Goal: Task Accomplishment & Management: Manage account settings

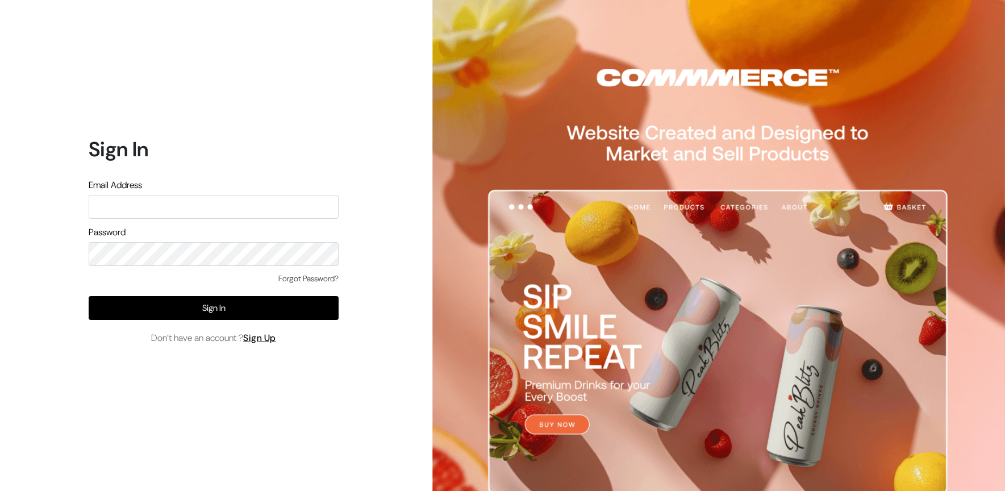
type input "ashish@econexus.in"
click at [228, 325] on div "Forgot Password? Sign In Don’t have an account ? Sign Up" at bounding box center [214, 309] width 250 height 72
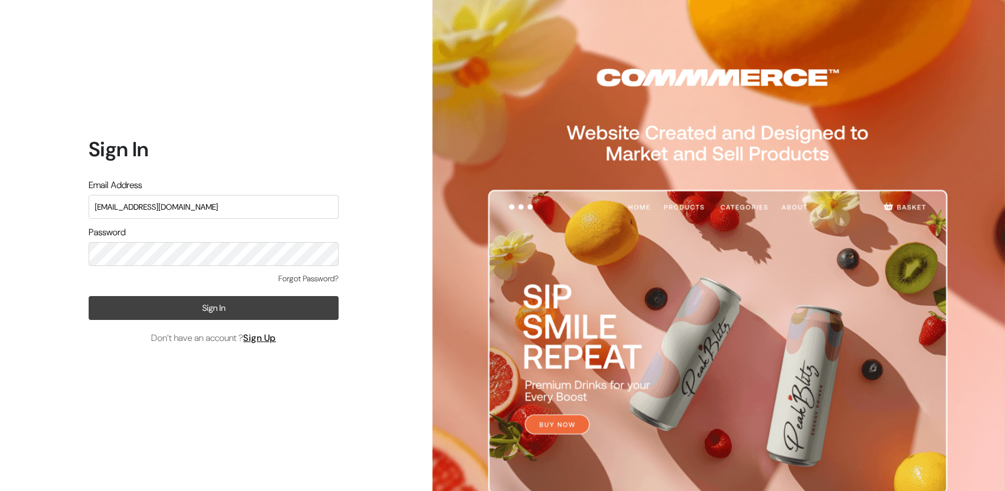
click at [235, 314] on button "Sign In" at bounding box center [214, 308] width 250 height 24
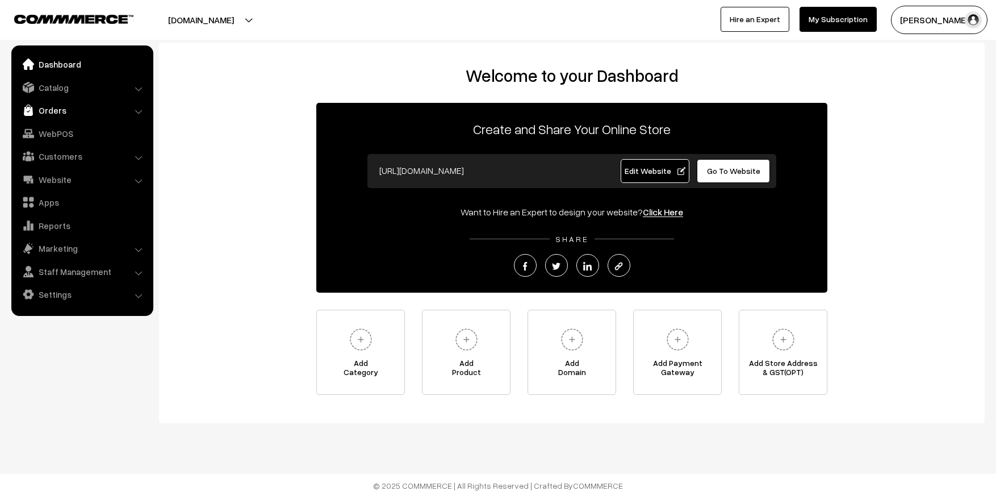
click at [56, 108] on link "Orders" at bounding box center [81, 110] width 135 height 20
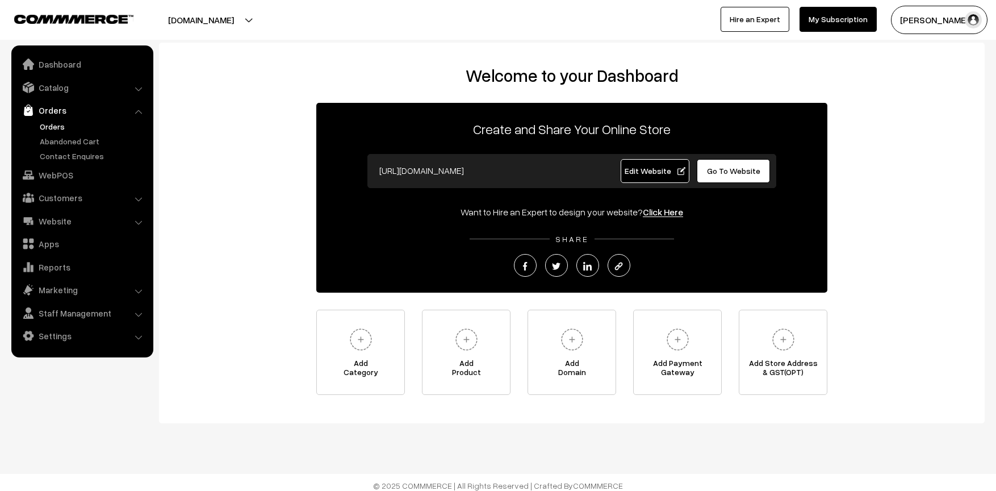
click at [64, 128] on link "Orders" at bounding box center [93, 126] width 112 height 12
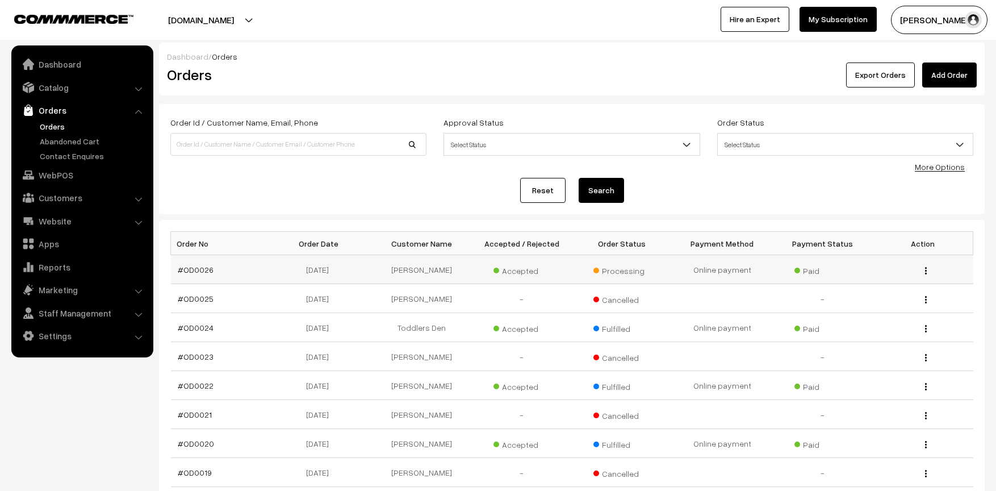
click at [925, 271] on img "button" at bounding box center [926, 270] width 2 height 7
click at [813, 217] on div "Dashboard / Orders Orders Export Orders Add Order Order Id / Customer Name, Ema…" at bounding box center [572, 328] width 826 height 571
click at [192, 272] on link "#OD0026" at bounding box center [196, 270] width 36 height 10
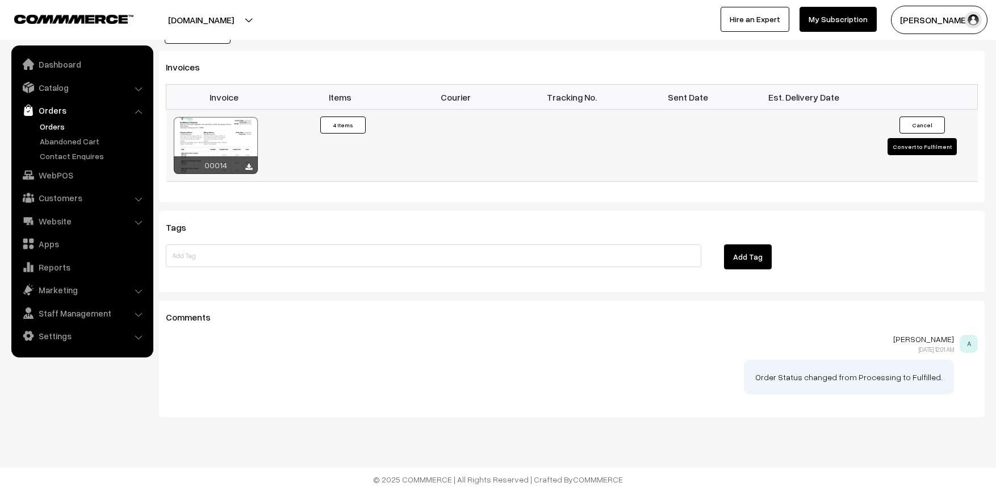
click at [921, 143] on button "Convert to Fulfilment" at bounding box center [922, 146] width 69 height 17
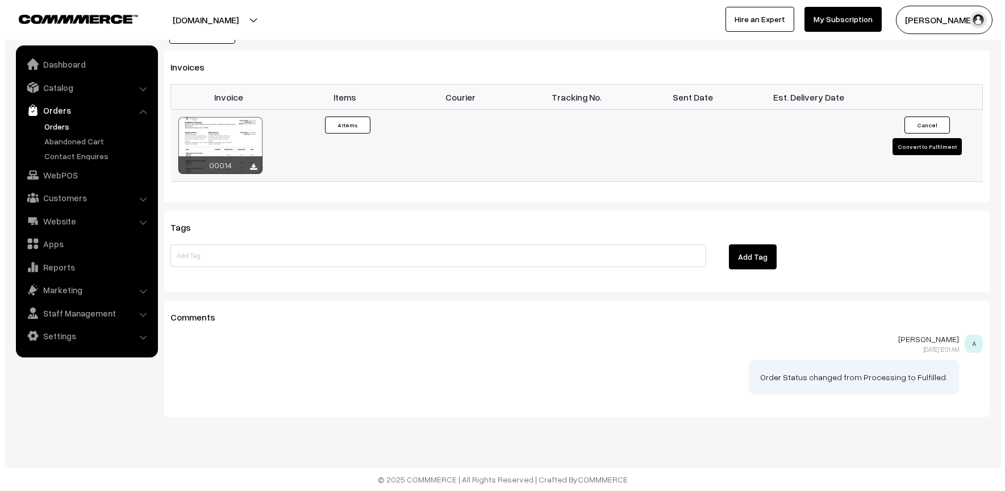
scroll to position [1027, 0]
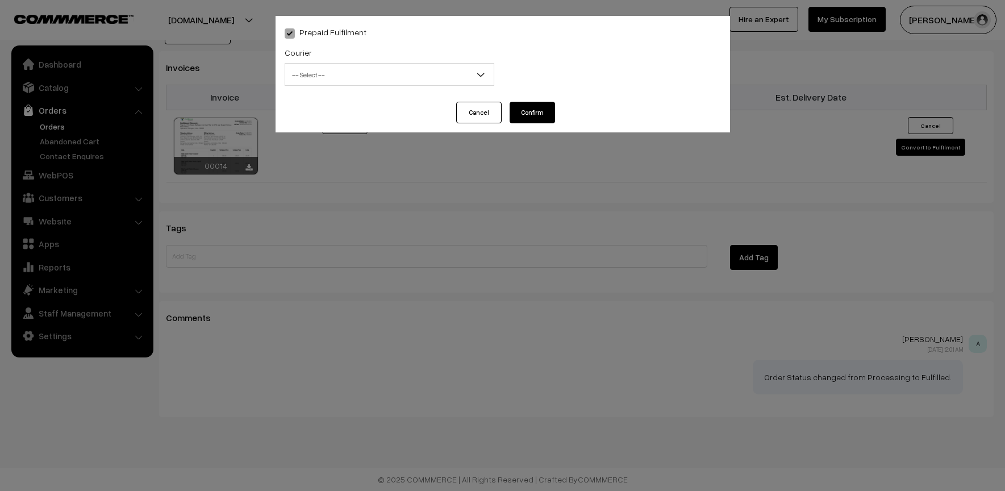
click at [434, 67] on span "-- Select --" at bounding box center [389, 75] width 208 height 20
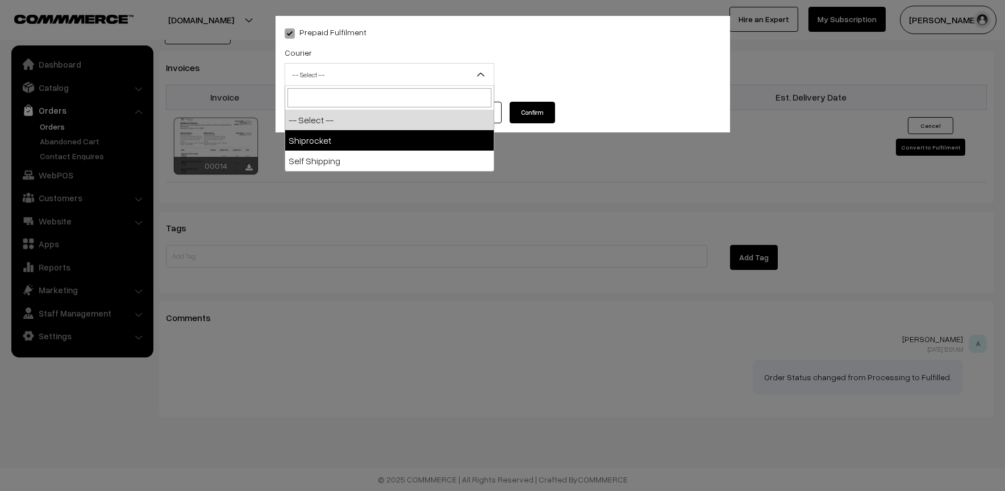
select select "1"
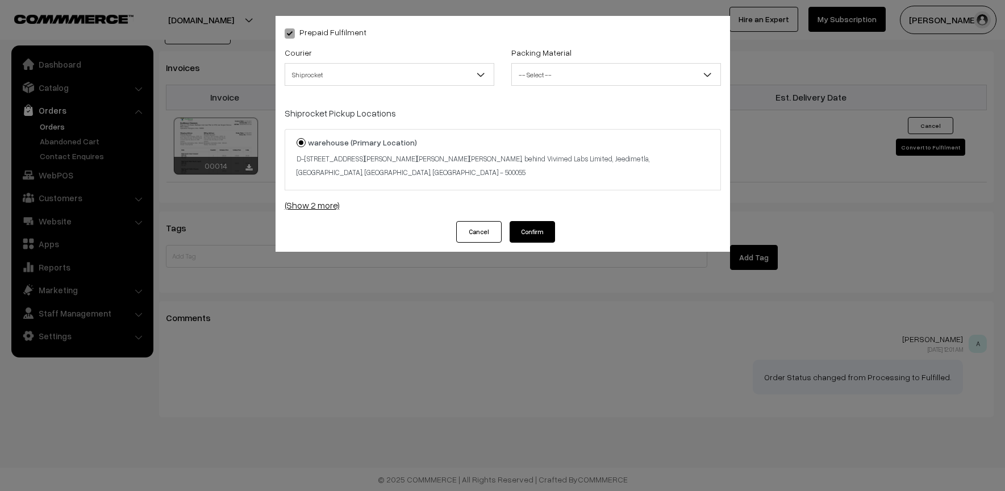
click at [316, 198] on link "(Show 2 more)" at bounding box center [503, 205] width 436 height 14
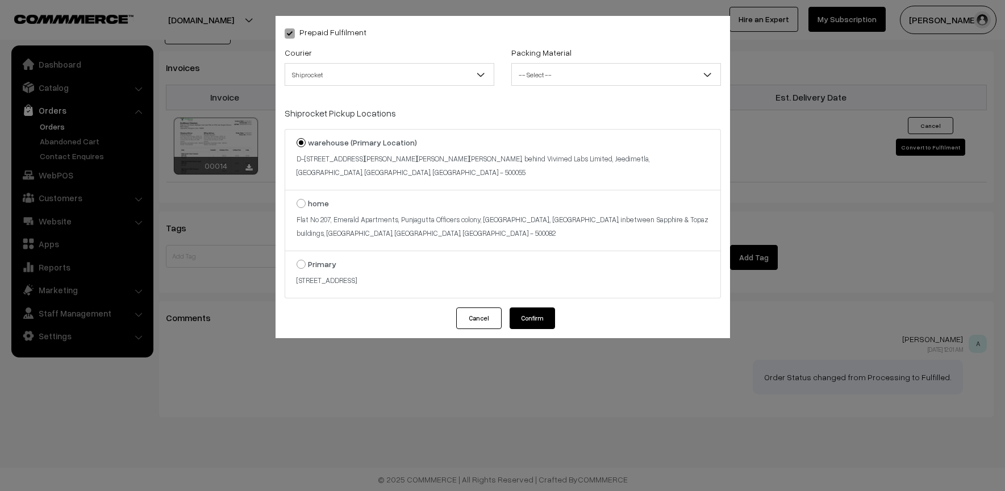
click at [576, 73] on span "-- Select --" at bounding box center [616, 75] width 208 height 20
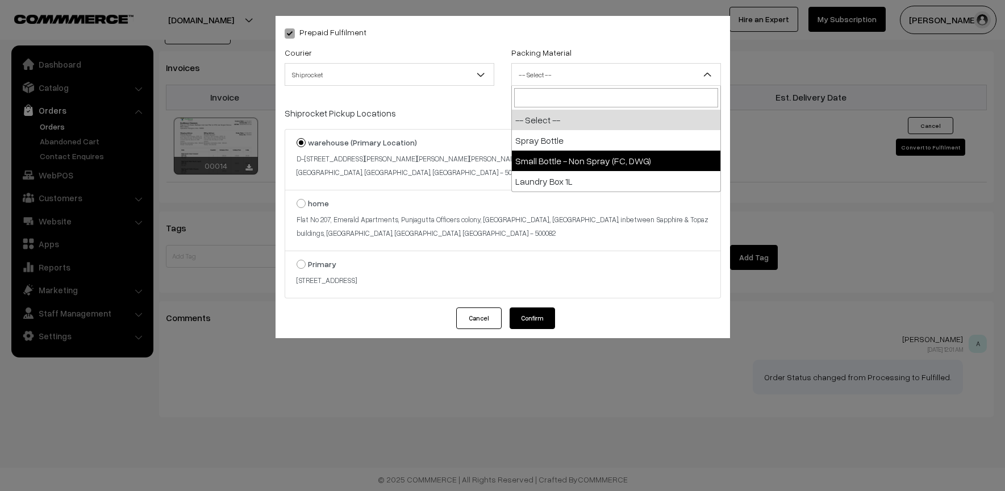
click at [460, 104] on div "Shiprocket Pickup Locations warehouse (Primary Location) D-129, Phase-III, I.D.…" at bounding box center [503, 196] width 436 height 206
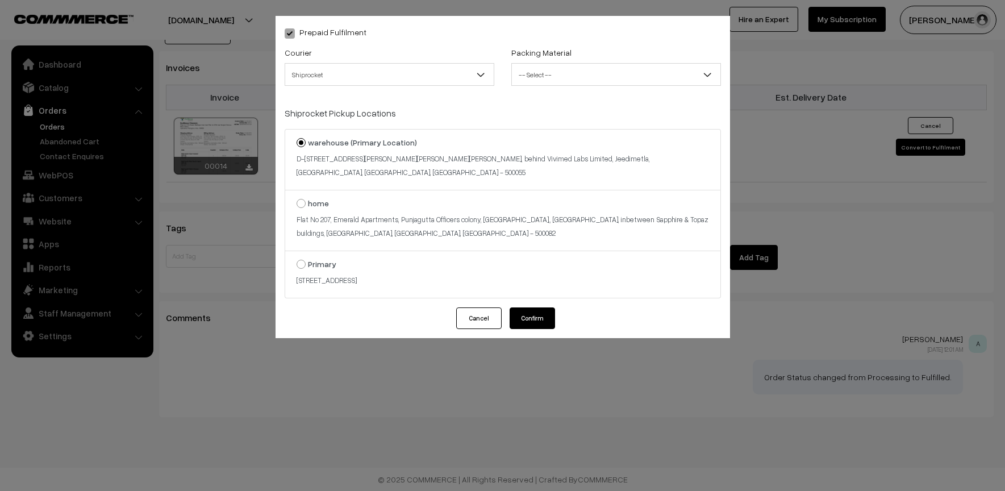
click at [485, 312] on button "Cancel" at bounding box center [478, 318] width 45 height 22
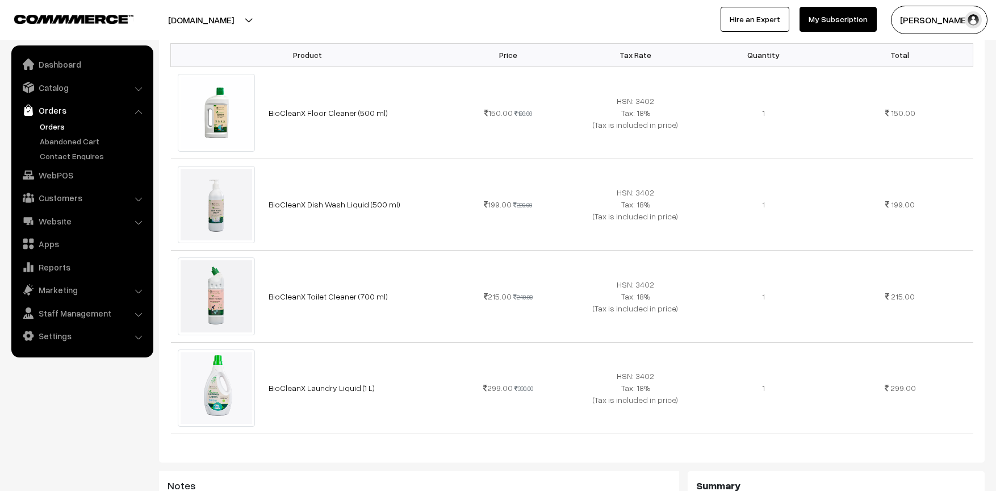
scroll to position [0, 0]
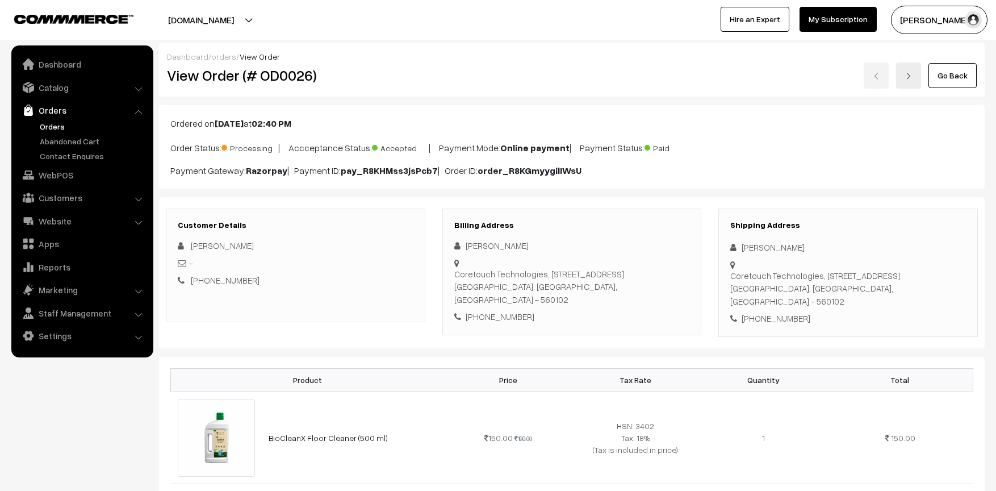
click at [251, 147] on span "Processing" at bounding box center [250, 146] width 57 height 15
click at [59, 131] on link "Orders" at bounding box center [93, 126] width 112 height 12
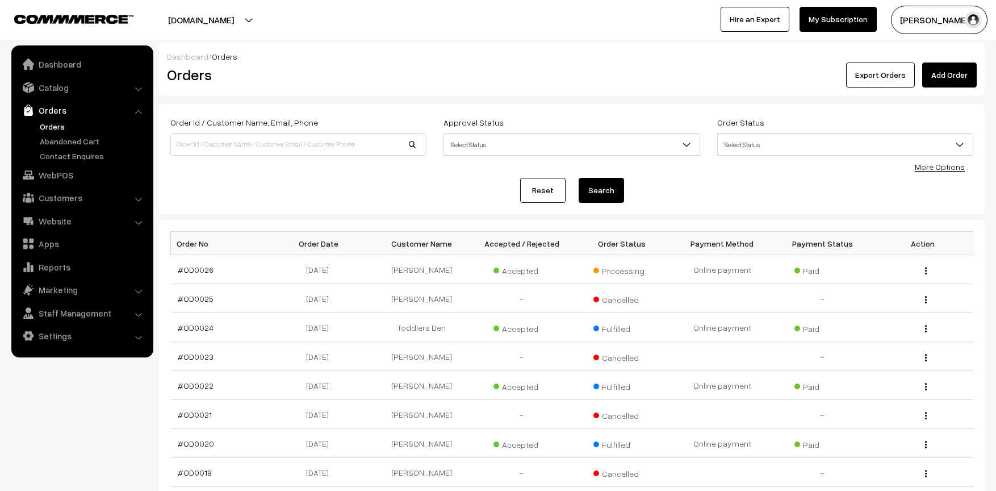
click at [60, 127] on link "Orders" at bounding box center [93, 126] width 112 height 12
click at [78, 145] on link "Abandoned Cart" at bounding box center [93, 141] width 112 height 12
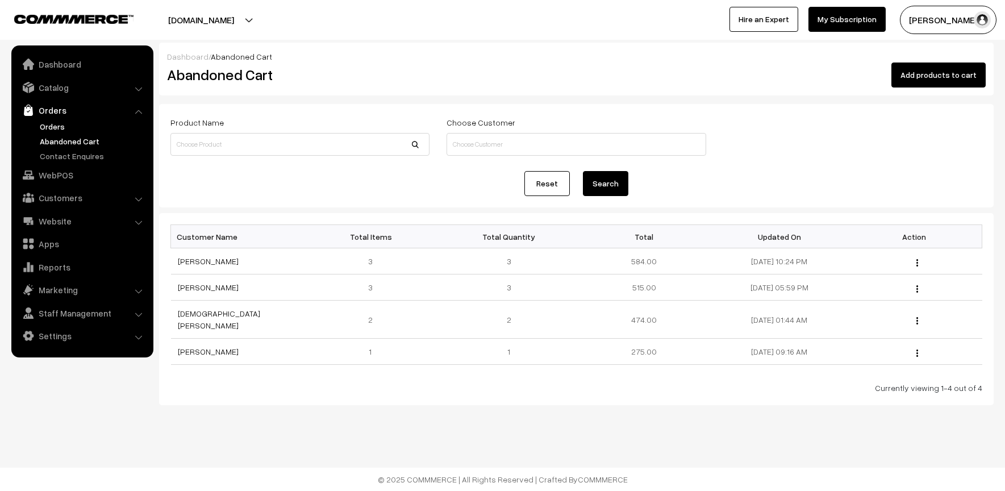
click at [55, 129] on link "Orders" at bounding box center [93, 126] width 112 height 12
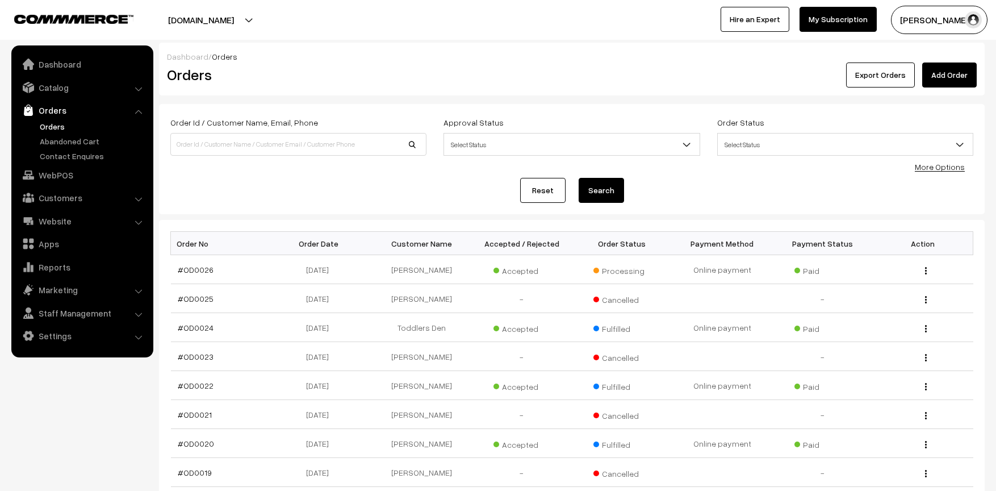
click at [381, 214] on div "Dashboard / Orders Orders Export Orders Add Order Order Id / Customer Name, Ema…" at bounding box center [572, 328] width 826 height 571
click at [62, 72] on link "Dashboard" at bounding box center [81, 64] width 135 height 20
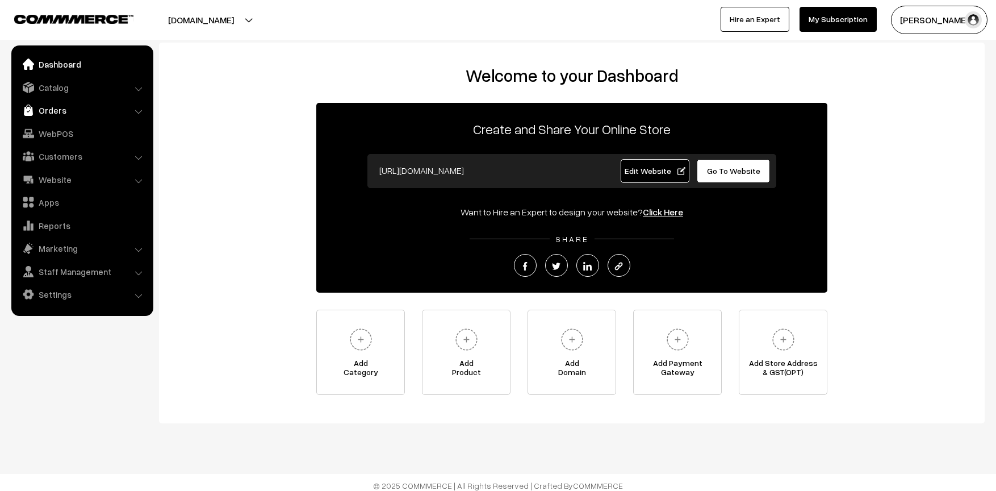
click at [56, 110] on link "Orders" at bounding box center [81, 110] width 135 height 20
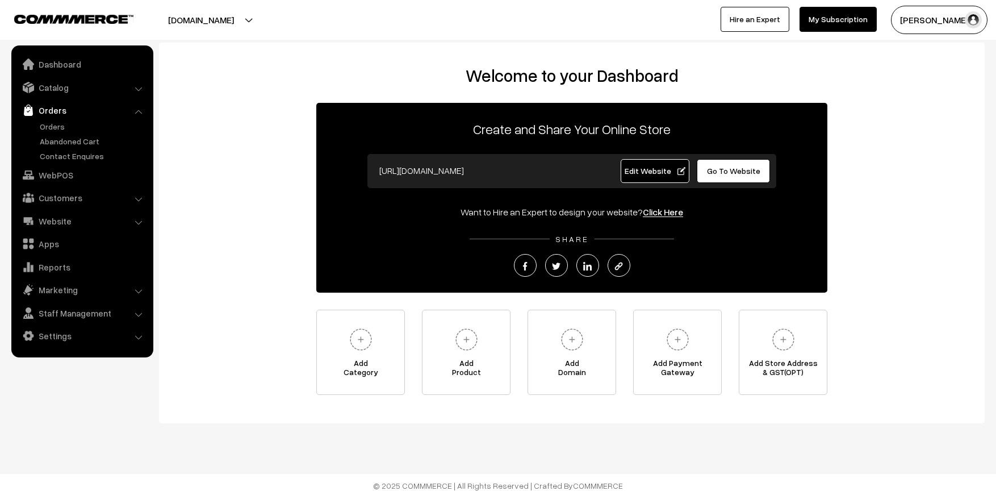
click at [194, 190] on div "Welcome to your Dashboard Create and Share Your Online Store [URL][DOMAIN_NAME]…" at bounding box center [571, 230] width 803 height 330
